Goal: Task Accomplishment & Management: Use online tool/utility

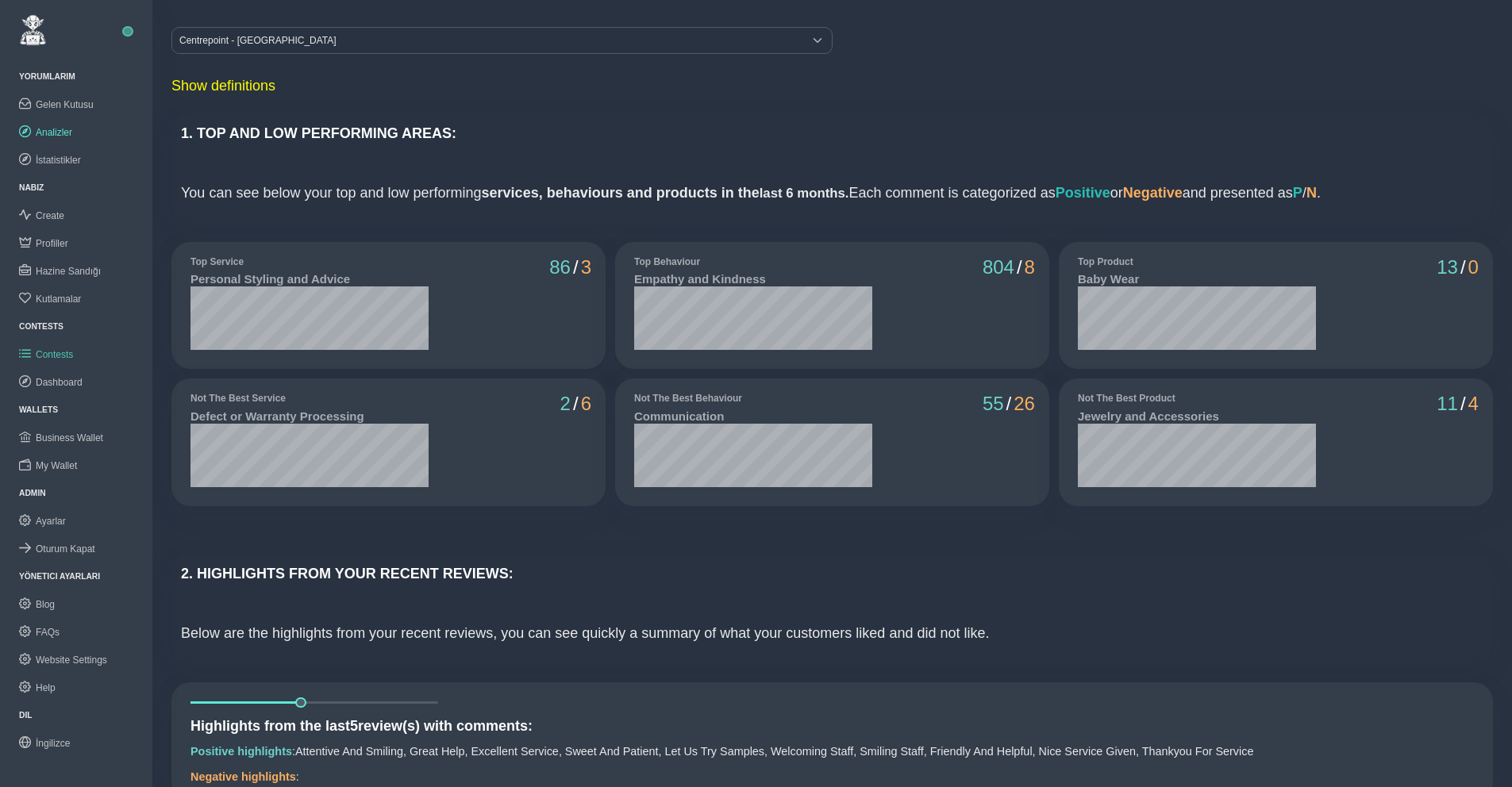
click at [62, 349] on span "Contests" at bounding box center [55, 354] width 37 height 11
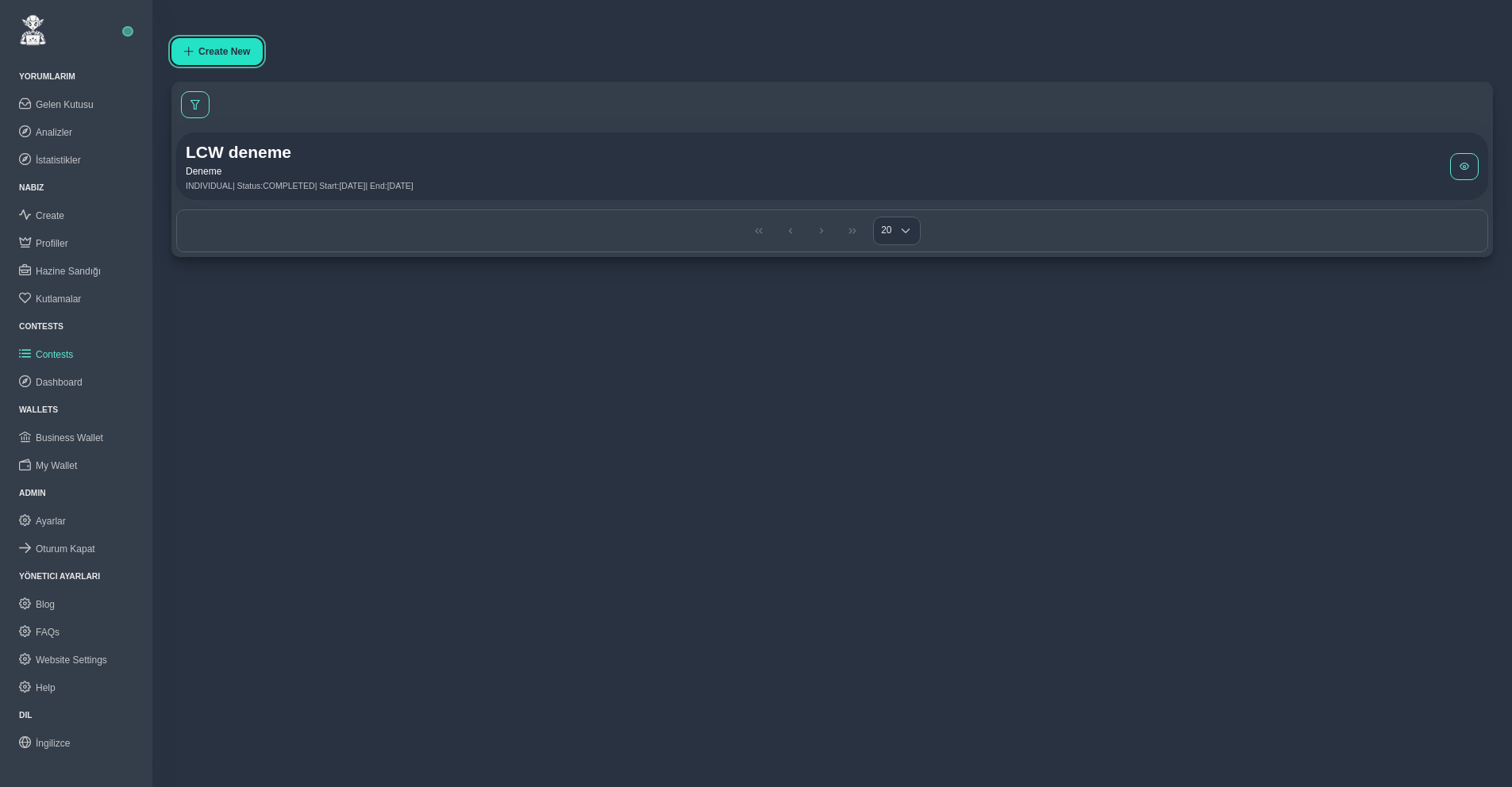
click at [214, 39] on button "Create New" at bounding box center [217, 51] width 92 height 27
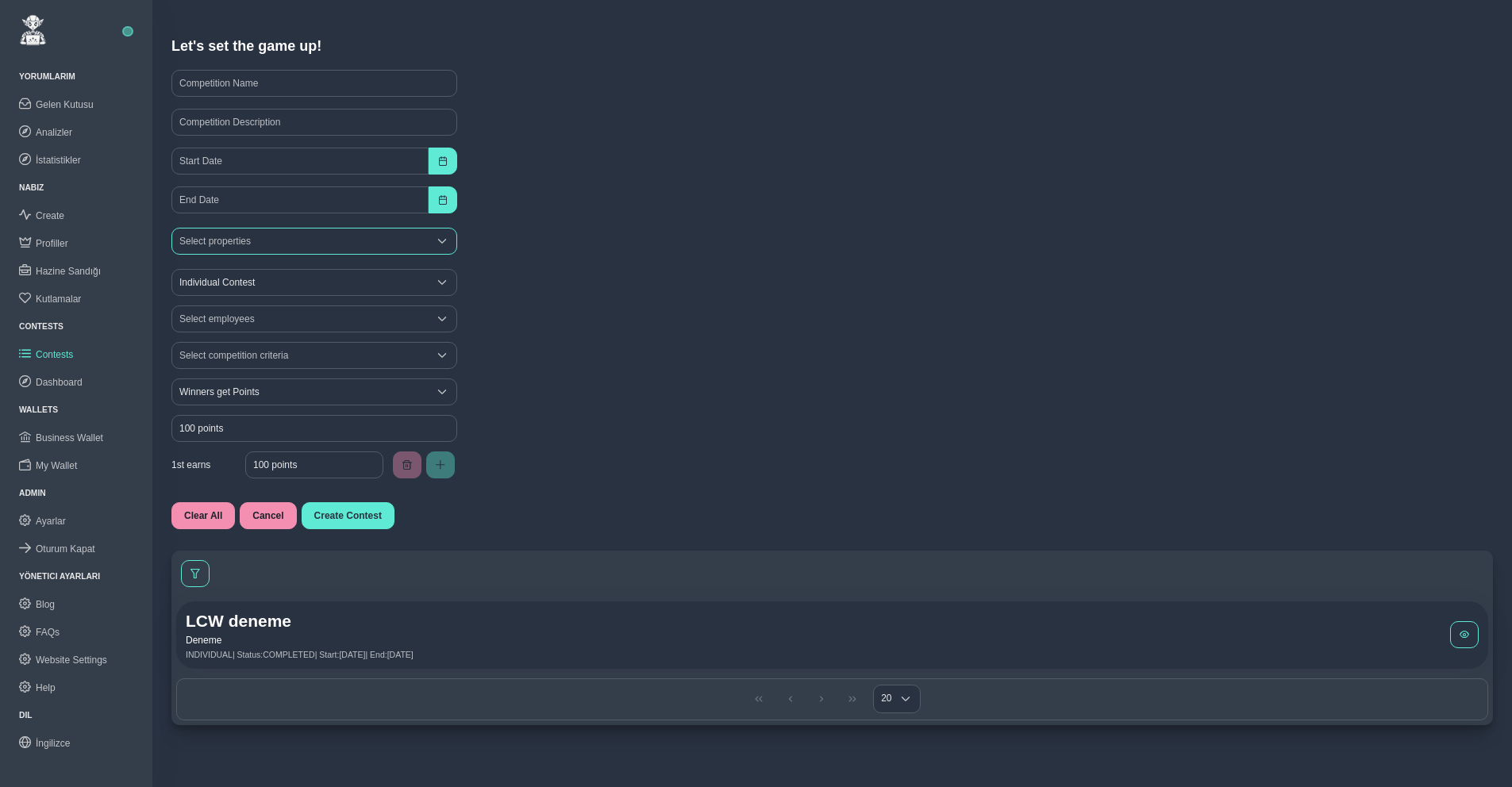
click at [289, 238] on div "Select properties" at bounding box center [300, 241] width 255 height 25
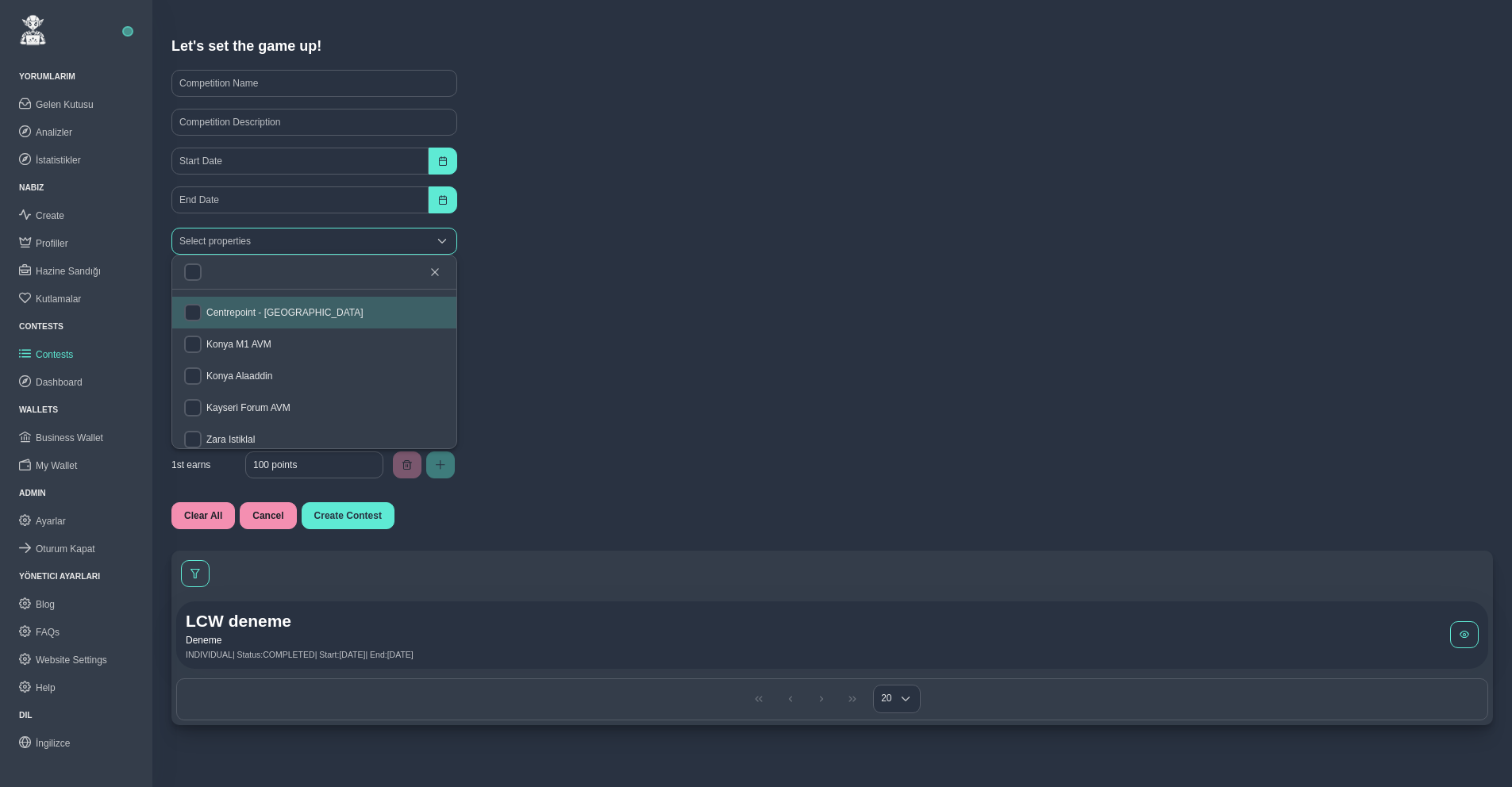
click at [228, 244] on div "Select properties" at bounding box center [300, 241] width 255 height 25
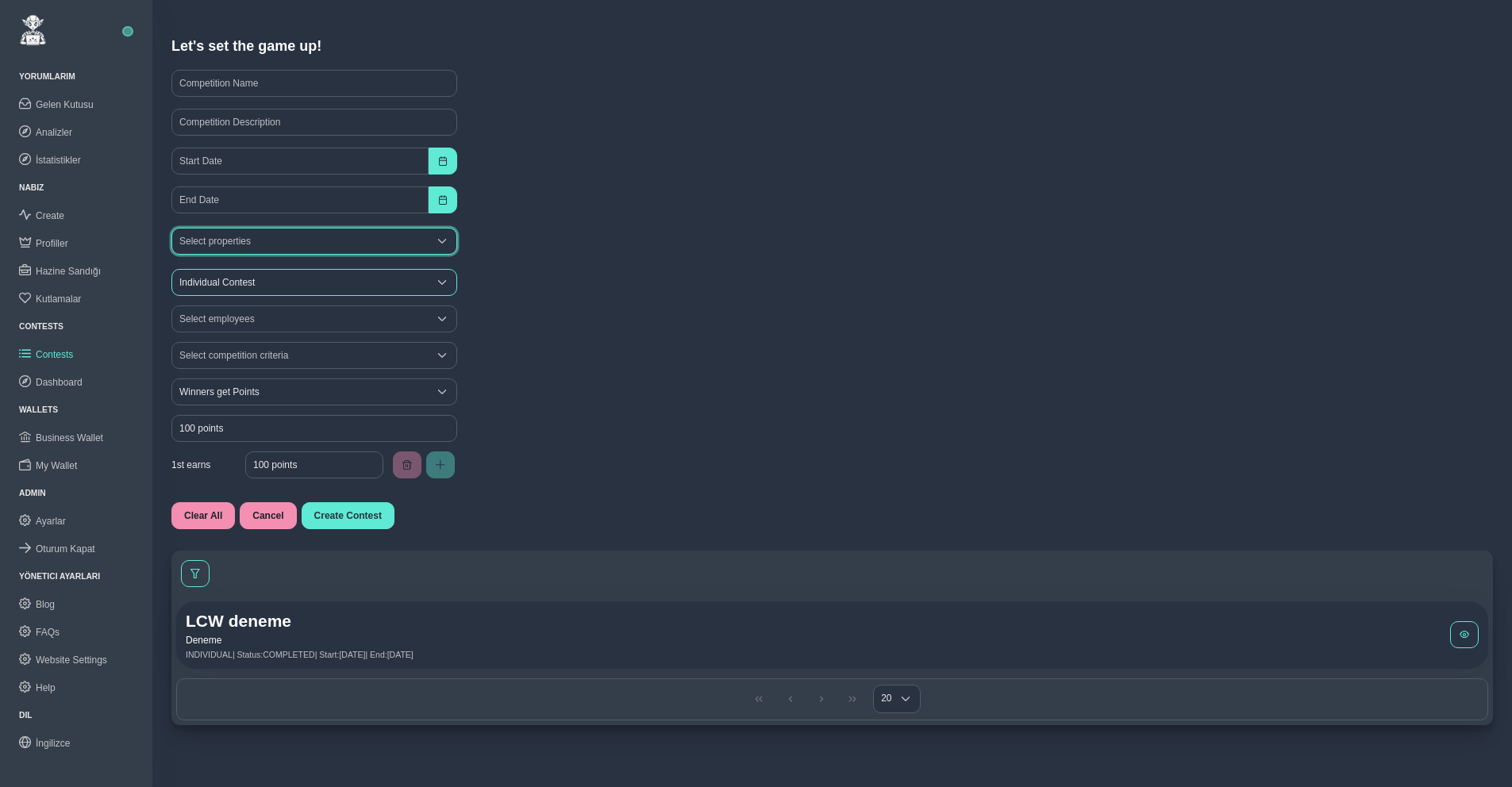
click at [233, 275] on span "Individual Contest" at bounding box center [300, 282] width 255 height 25
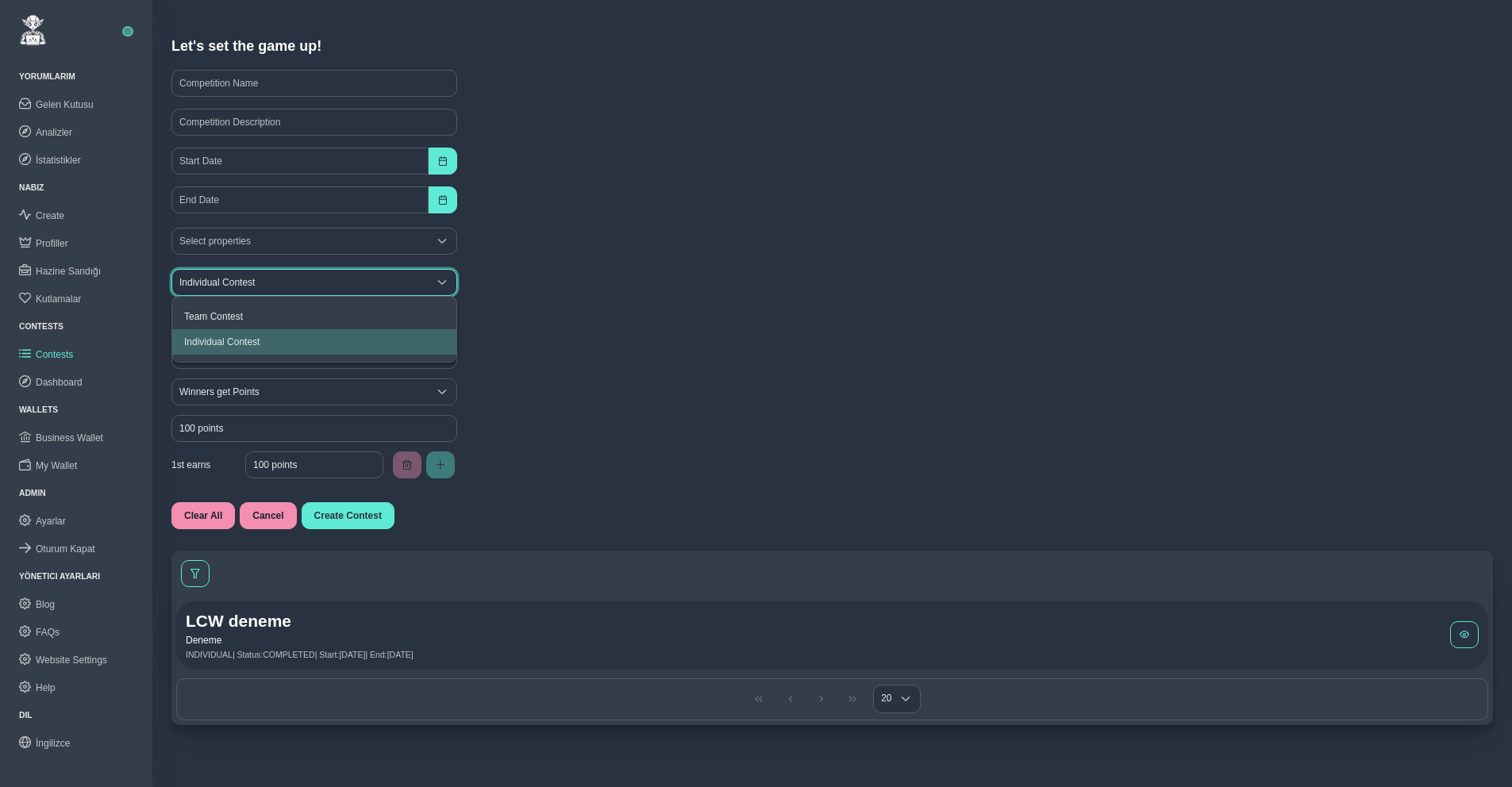
click at [233, 275] on span "Individual Contest" at bounding box center [300, 282] width 255 height 25
click at [571, 352] on div "Select competition criteria" at bounding box center [832, 355] width 1331 height 36
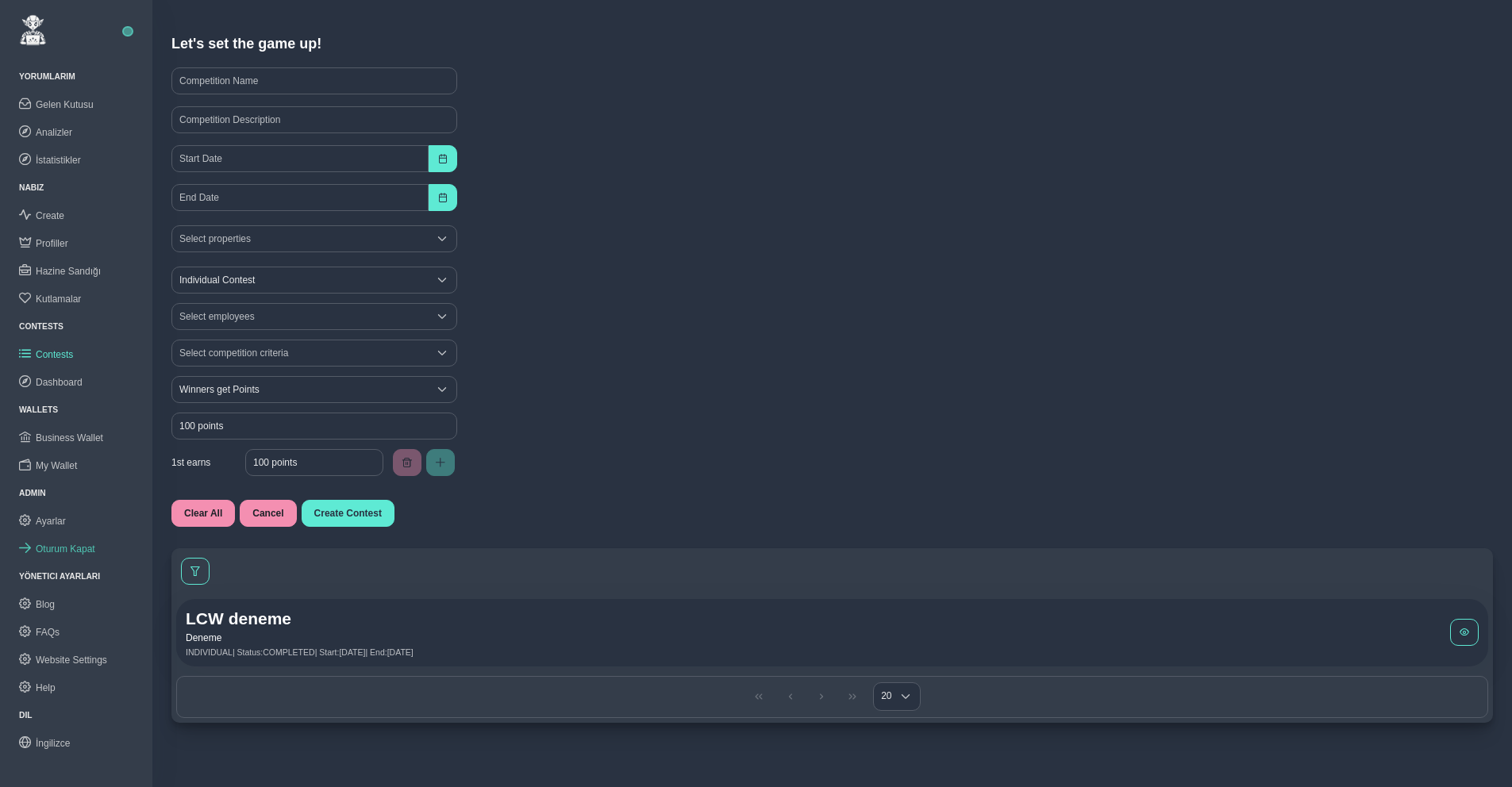
scroll to position [3, 0]
click at [61, 549] on span "Oturum Kapat" at bounding box center [66, 548] width 60 height 11
